Goal: Transaction & Acquisition: Subscribe to service/newsletter

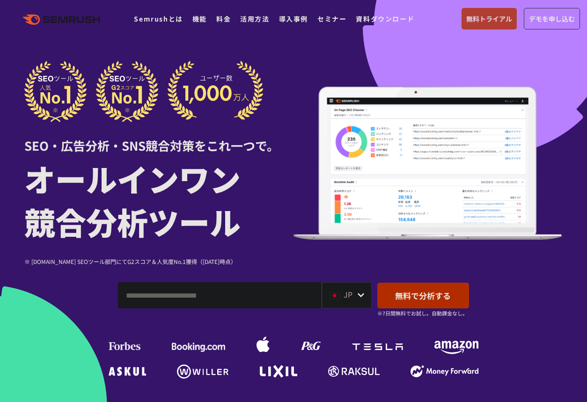
click at [488, 11] on link "無料トライアル" at bounding box center [489, 19] width 55 height 22
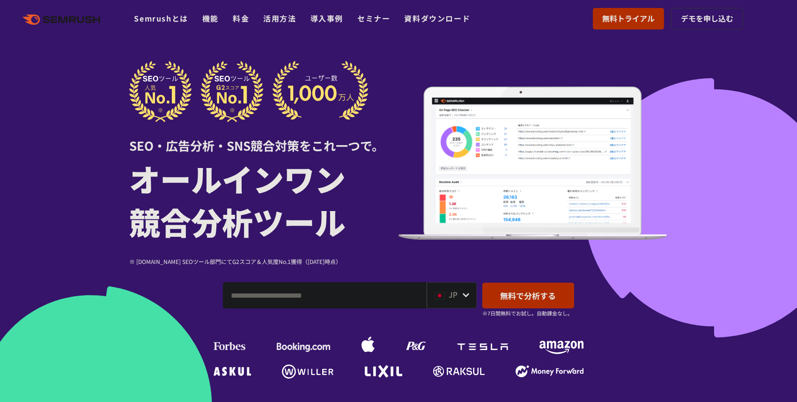
drag, startPoint x: 475, startPoint y: 44, endPoint x: 477, endPoint y: 50, distance: 7.1
click at [475, 44] on div at bounding box center [398, 261] width 797 height 522
